Goal: Task Accomplishment & Management: Manage account settings

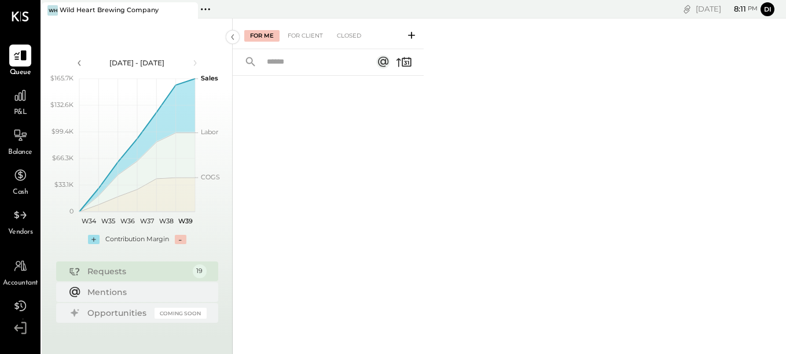
click at [416, 255] on div at bounding box center [328, 201] width 191 height 251
click at [300, 38] on div "For Client" at bounding box center [305, 36] width 47 height 12
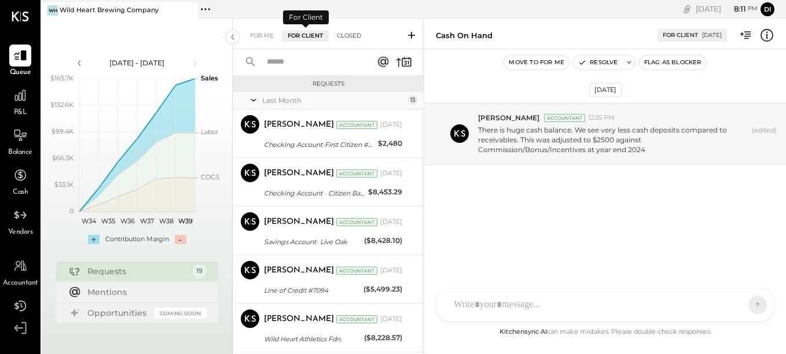
scroll to position [403, 0]
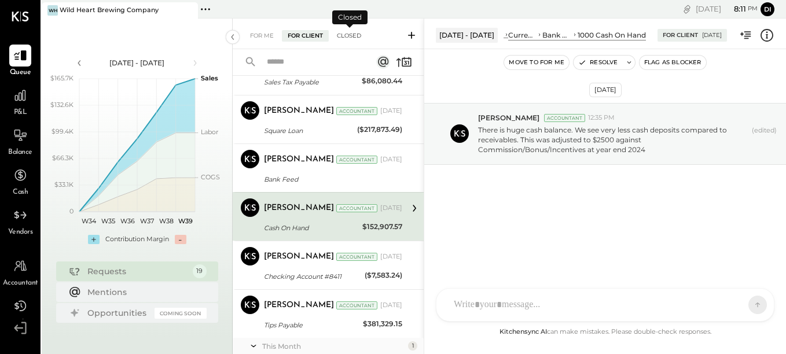
click at [347, 36] on div "Closed" at bounding box center [349, 36] width 36 height 12
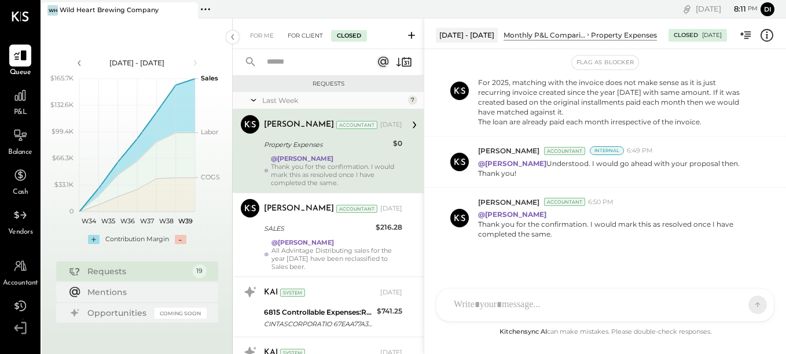
click at [301, 36] on div "For Client" at bounding box center [305, 36] width 47 height 12
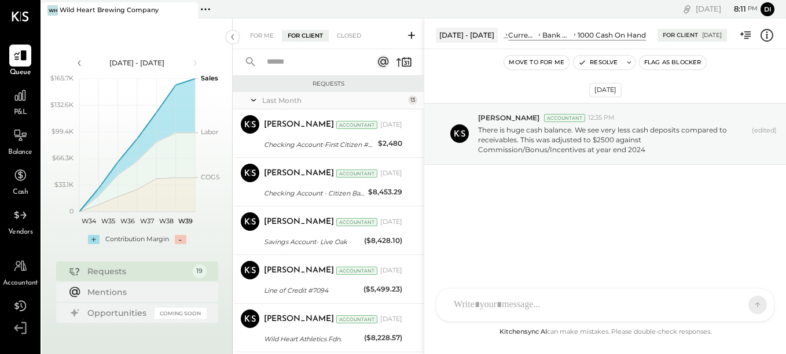
click at [263, 42] on div "For Me For Client Closed" at bounding box center [328, 34] width 191 height 31
click at [258, 36] on div "For Me" at bounding box center [261, 36] width 35 height 12
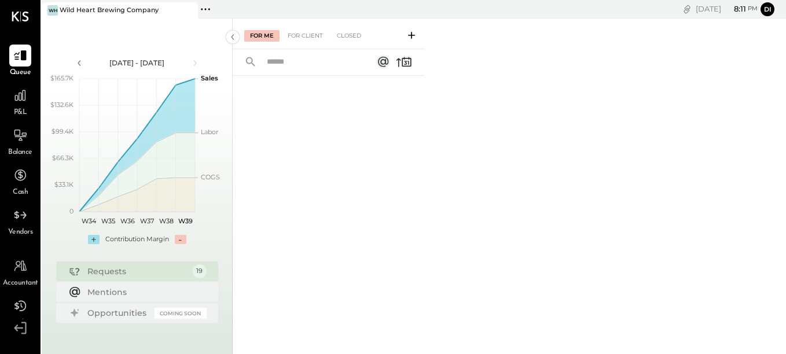
click at [333, 193] on div at bounding box center [328, 201] width 191 height 251
click at [404, 66] on icon at bounding box center [406, 62] width 9 height 9
click at [380, 62] on rect at bounding box center [383, 62] width 14 height 14
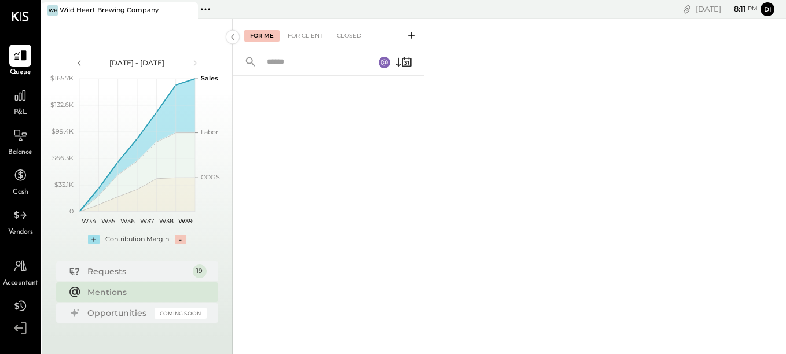
click at [383, 117] on div at bounding box center [328, 201] width 191 height 251
click at [32, 219] on div "Vendors" at bounding box center [20, 221] width 25 height 34
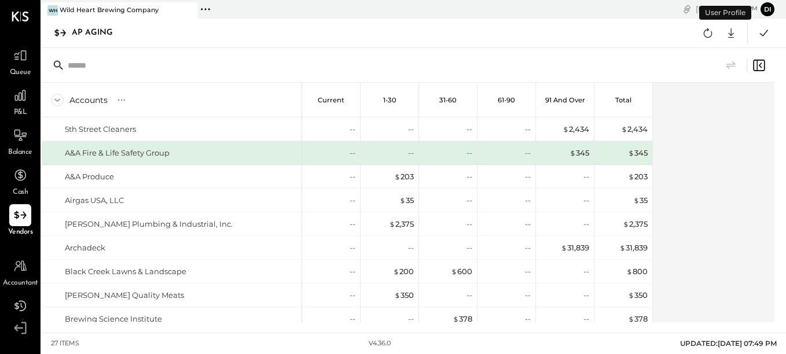
click at [759, 71] on icon at bounding box center [759, 65] width 14 height 14
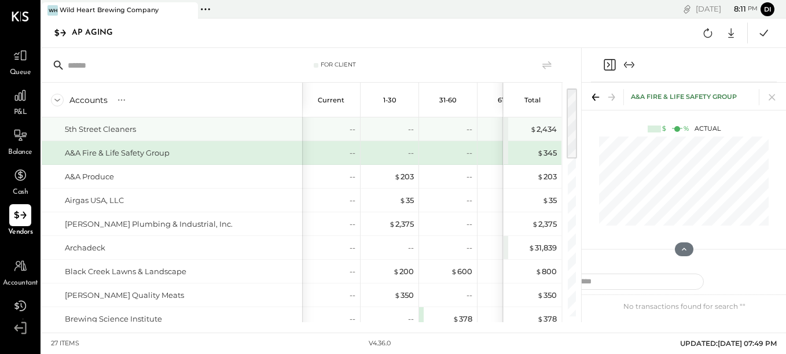
click at [139, 132] on div "5th Street Cleaners" at bounding box center [181, 129] width 233 height 11
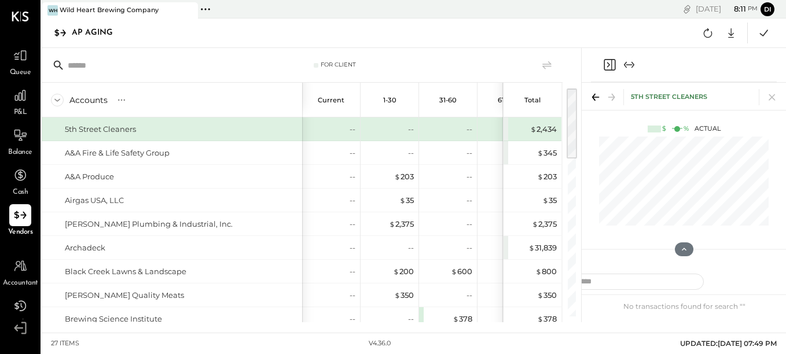
click at [599, 97] on icon at bounding box center [595, 97] width 7 height 1
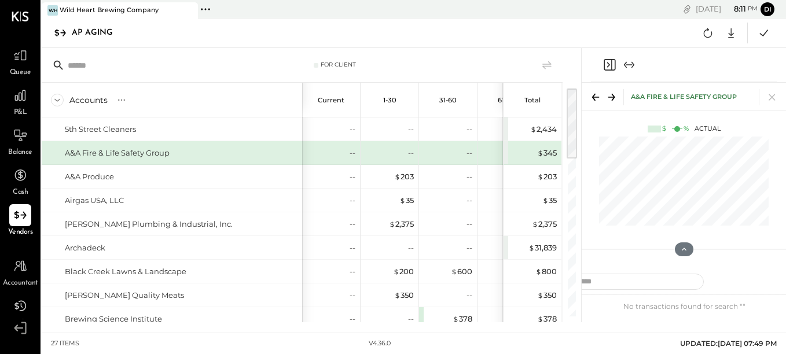
click at [612, 94] on icon at bounding box center [613, 97] width 3 height 7
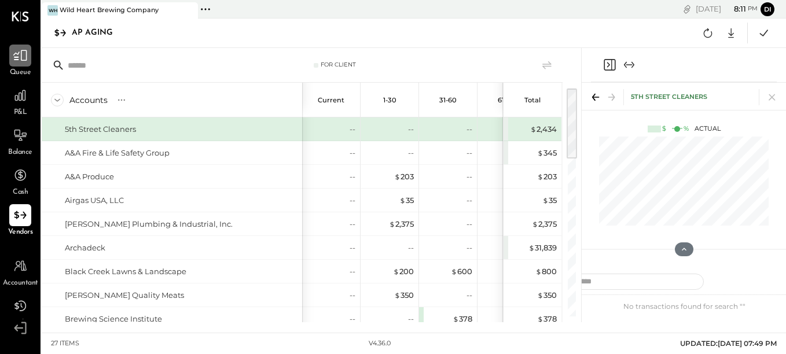
click at [27, 64] on div at bounding box center [20, 56] width 22 height 22
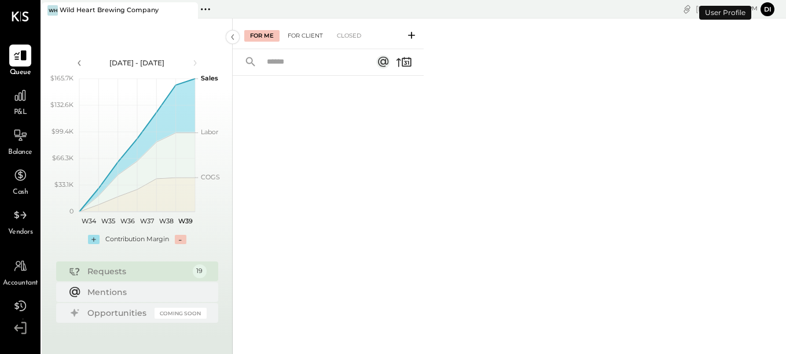
click at [299, 38] on div "For Client" at bounding box center [305, 36] width 47 height 12
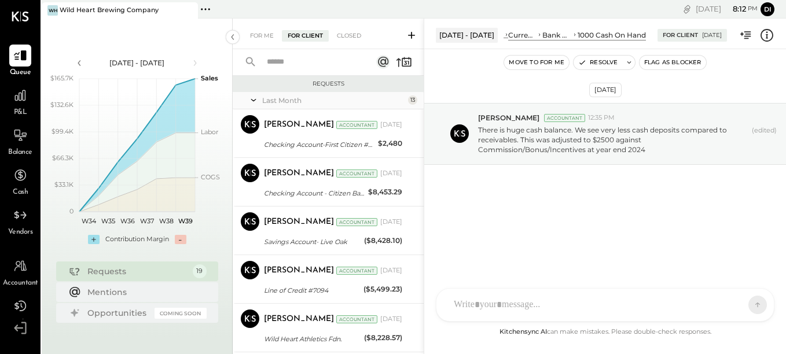
click at [544, 251] on div "[DATE] [PERSON_NAME] Accountant 12:35 PM There is huge cash balance. We see ver…" at bounding box center [605, 165] width 362 height 174
